Goal: Information Seeking & Learning: Learn about a topic

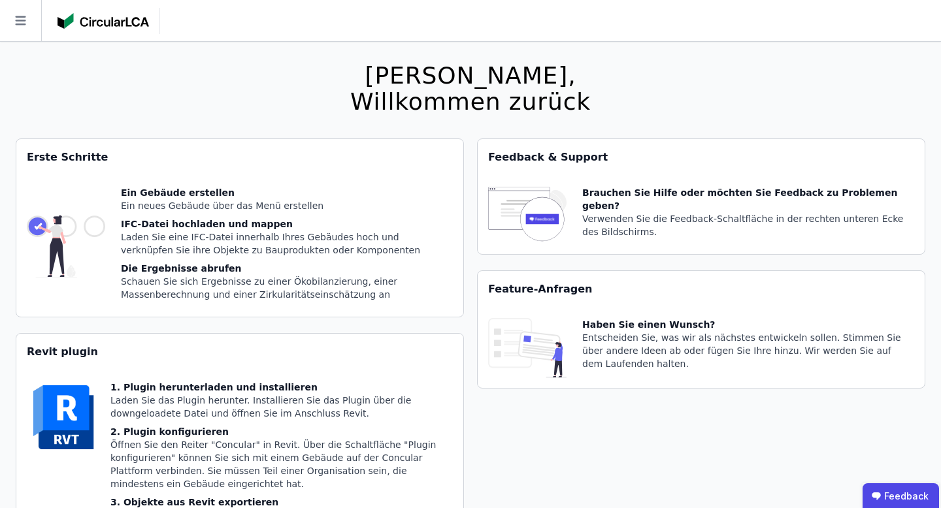
click at [19, 17] on icon at bounding box center [20, 20] width 10 height 9
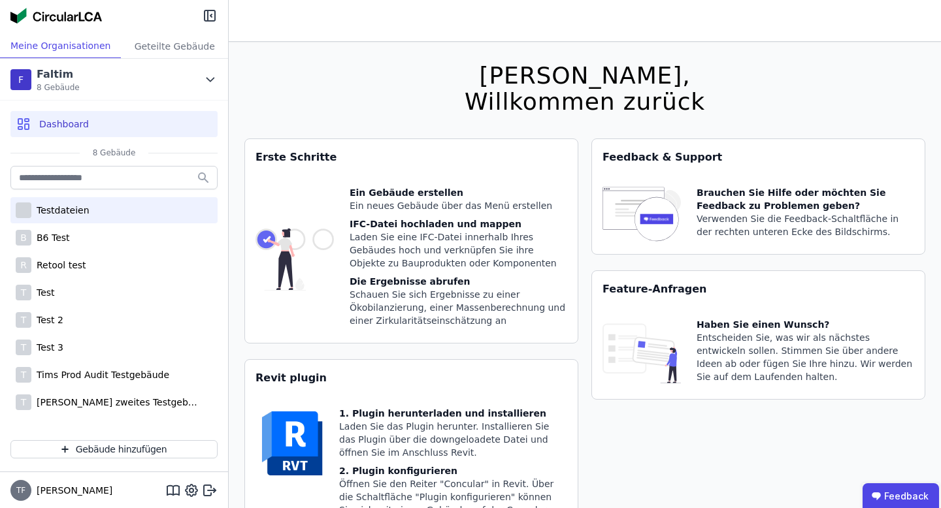
click at [110, 208] on div "Testdateien" at bounding box center [113, 210] width 207 height 26
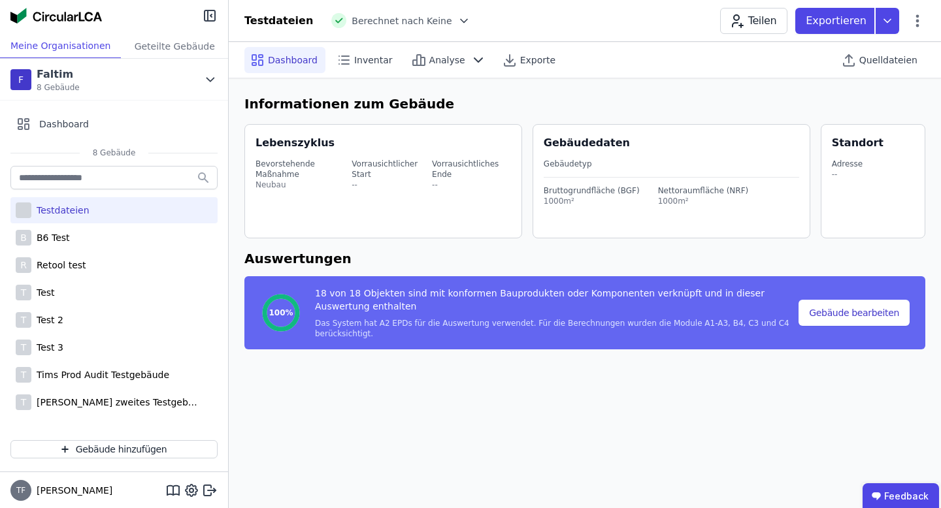
select select "*"
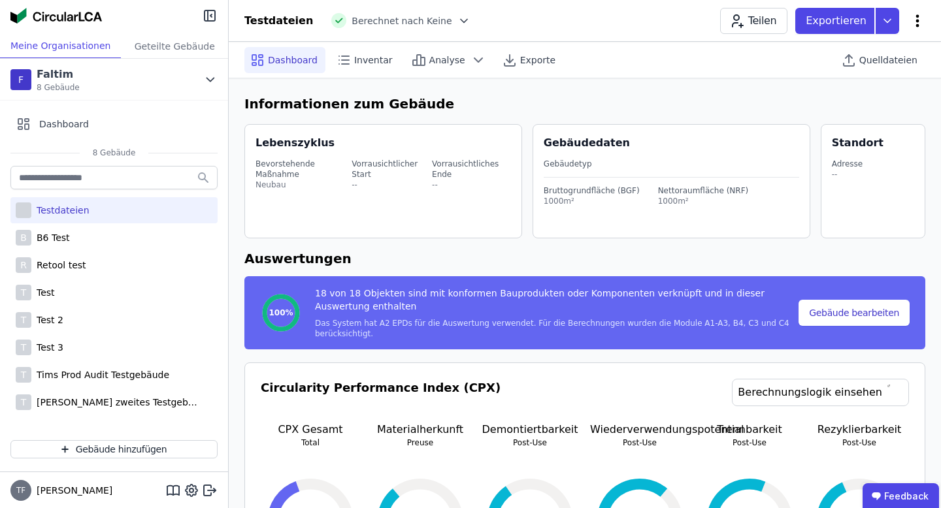
click at [920, 18] on icon at bounding box center [917, 21] width 16 height 16
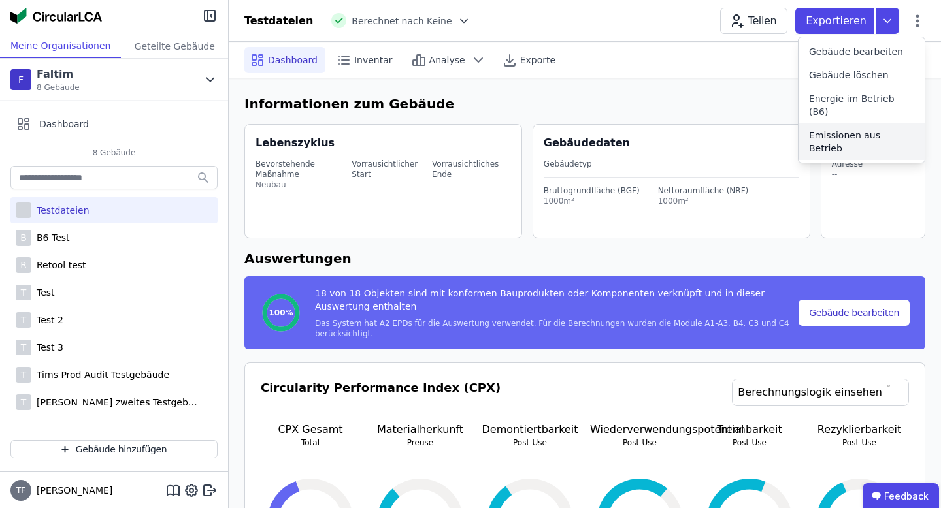
click at [871, 129] on span "Emissionen aus Betrieb" at bounding box center [861, 142] width 105 height 26
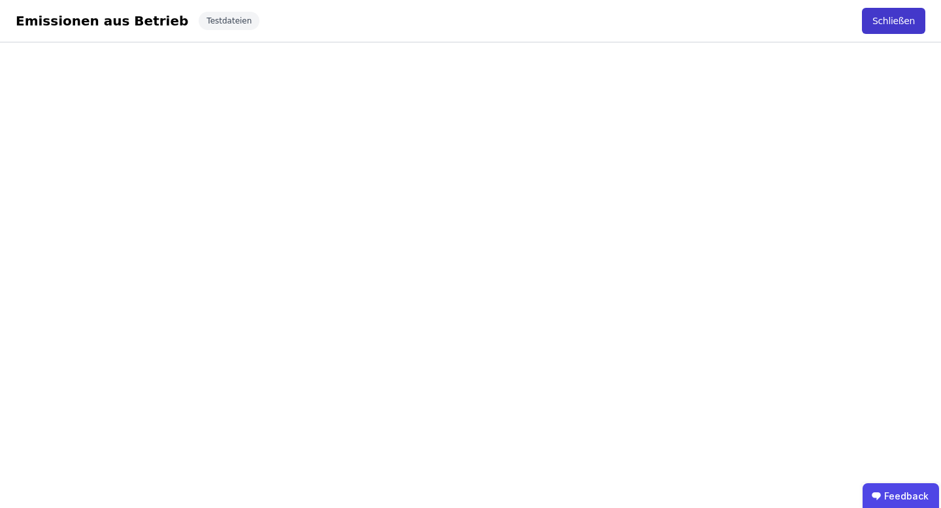
click at [894, 20] on button "Schließen" at bounding box center [893, 21] width 63 height 26
select select "*"
